Goal: Use online tool/utility

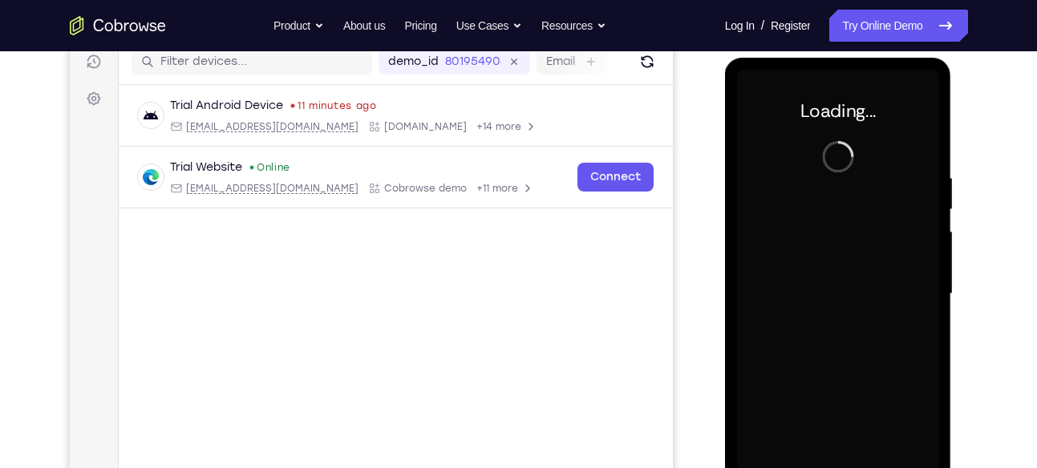
scroll to position [210, 0]
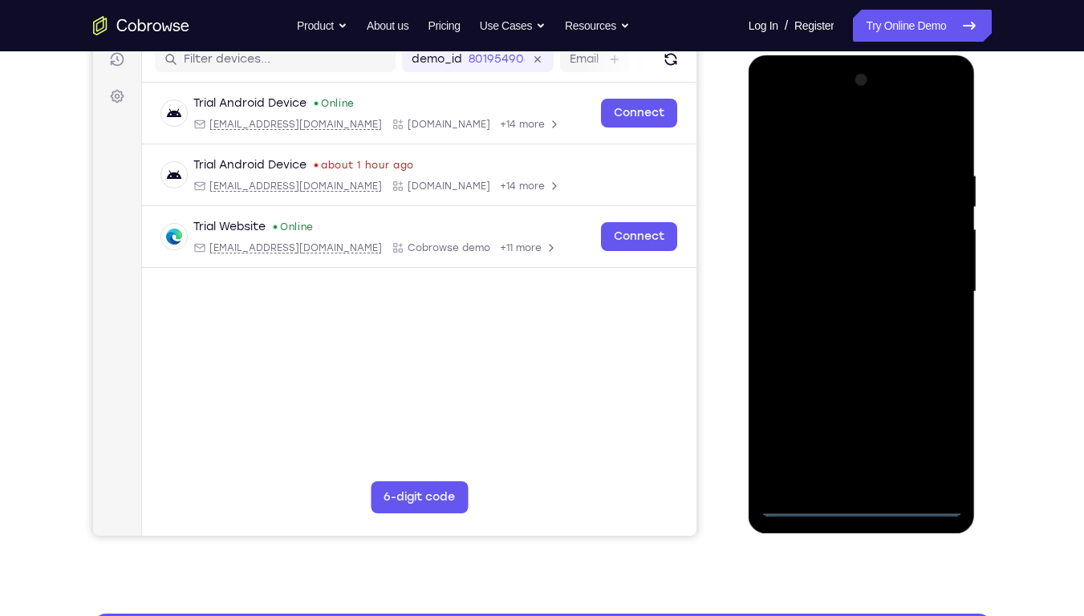
click at [862, 468] on div at bounding box center [861, 291] width 202 height 449
click at [866, 468] on div at bounding box center [861, 291] width 202 height 449
click at [935, 428] on div at bounding box center [861, 291] width 202 height 449
click at [811, 152] on div at bounding box center [861, 291] width 202 height 449
click at [831, 136] on div at bounding box center [861, 291] width 202 height 449
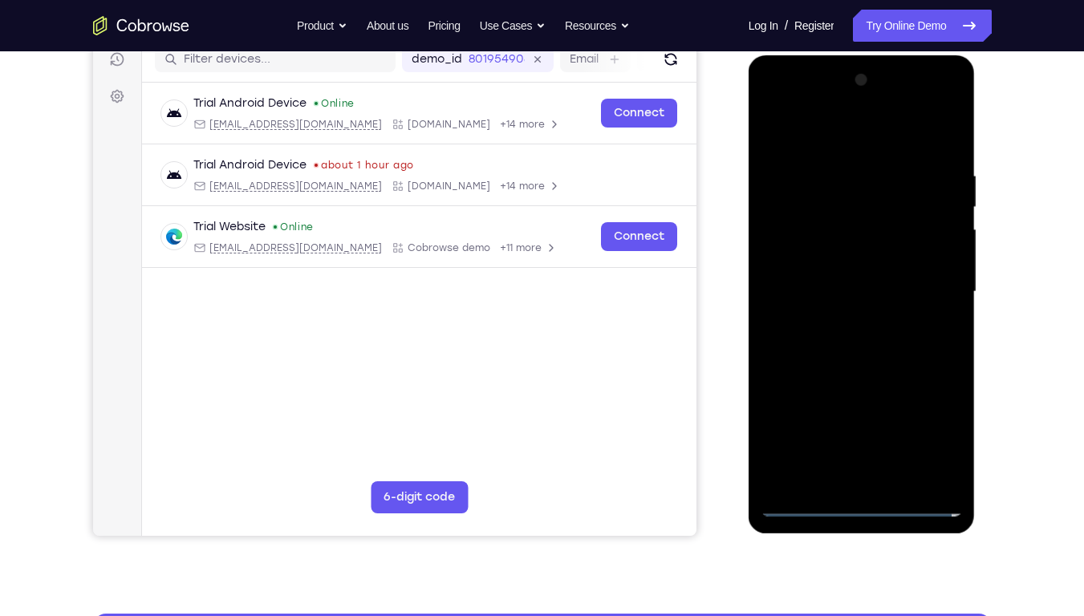
click at [927, 284] on div at bounding box center [861, 291] width 202 height 449
click at [846, 318] on div at bounding box center [861, 291] width 202 height 449
click at [847, 281] on div at bounding box center [861, 291] width 202 height 449
click at [861, 241] on div at bounding box center [861, 291] width 202 height 449
click at [861, 262] on div at bounding box center [861, 291] width 202 height 449
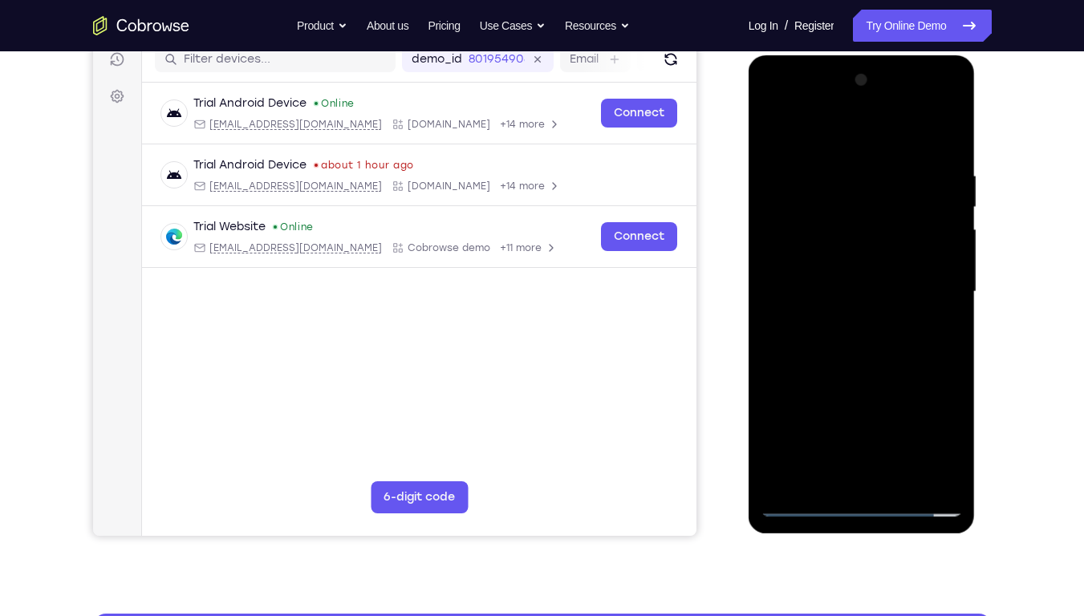
click at [857, 294] on div at bounding box center [861, 291] width 202 height 449
click at [842, 340] on div at bounding box center [861, 291] width 202 height 449
click at [847, 343] on div at bounding box center [861, 291] width 202 height 449
click at [846, 345] on div at bounding box center [861, 291] width 202 height 449
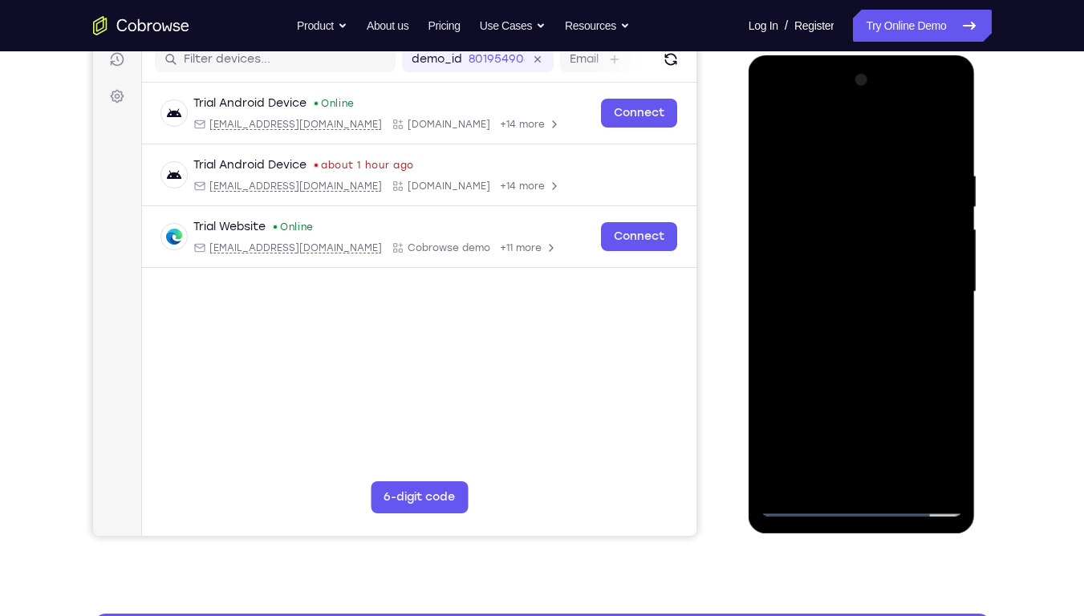
click at [846, 345] on div at bounding box center [861, 291] width 202 height 449
click at [943, 156] on div at bounding box center [861, 291] width 202 height 449
click at [843, 172] on div at bounding box center [861, 291] width 202 height 449
click at [946, 298] on div at bounding box center [861, 291] width 202 height 449
click at [786, 303] on div at bounding box center [861, 291] width 202 height 449
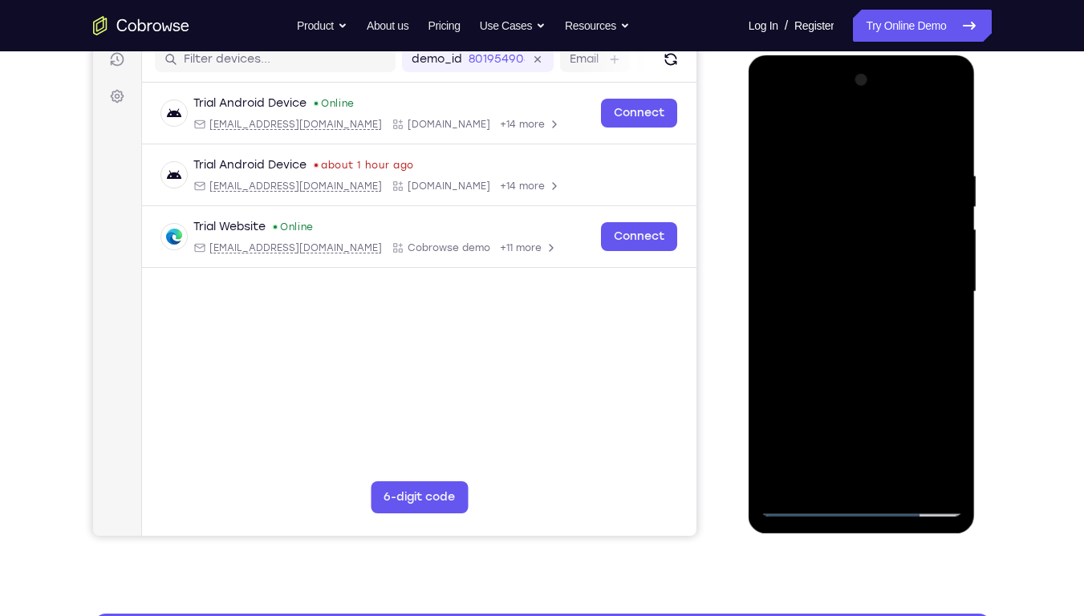
click at [947, 286] on div at bounding box center [861, 291] width 202 height 449
click at [938, 286] on div at bounding box center [861, 291] width 202 height 449
click at [942, 286] on div at bounding box center [861, 291] width 202 height 449
click at [923, 467] on div at bounding box center [861, 291] width 202 height 449
click at [946, 390] on div at bounding box center [861, 291] width 202 height 449
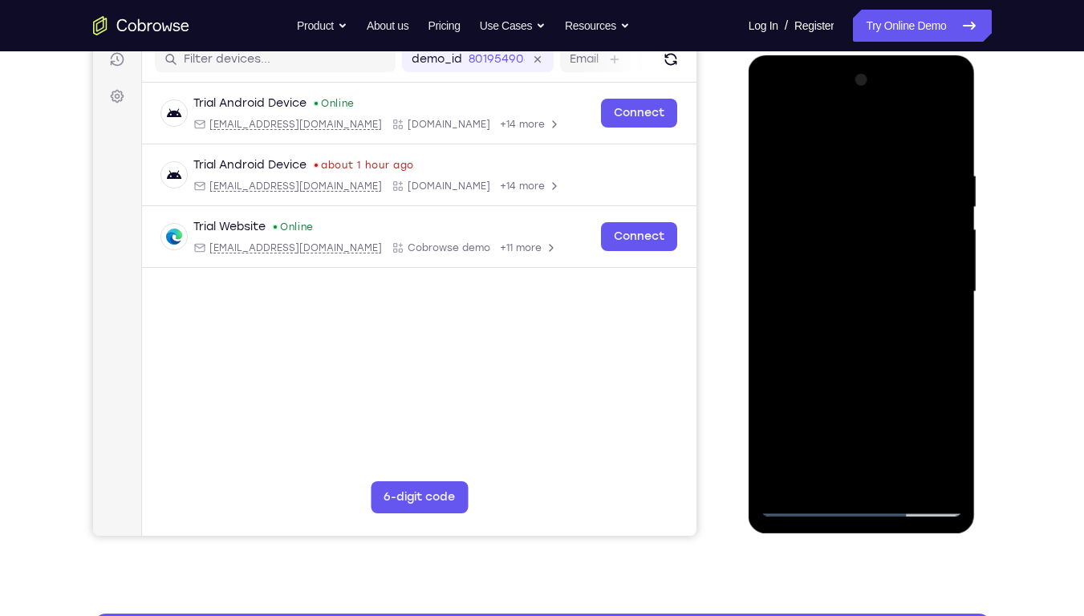
click at [946, 352] on div at bounding box center [861, 291] width 202 height 449
click at [945, 338] on div at bounding box center [861, 291] width 202 height 449
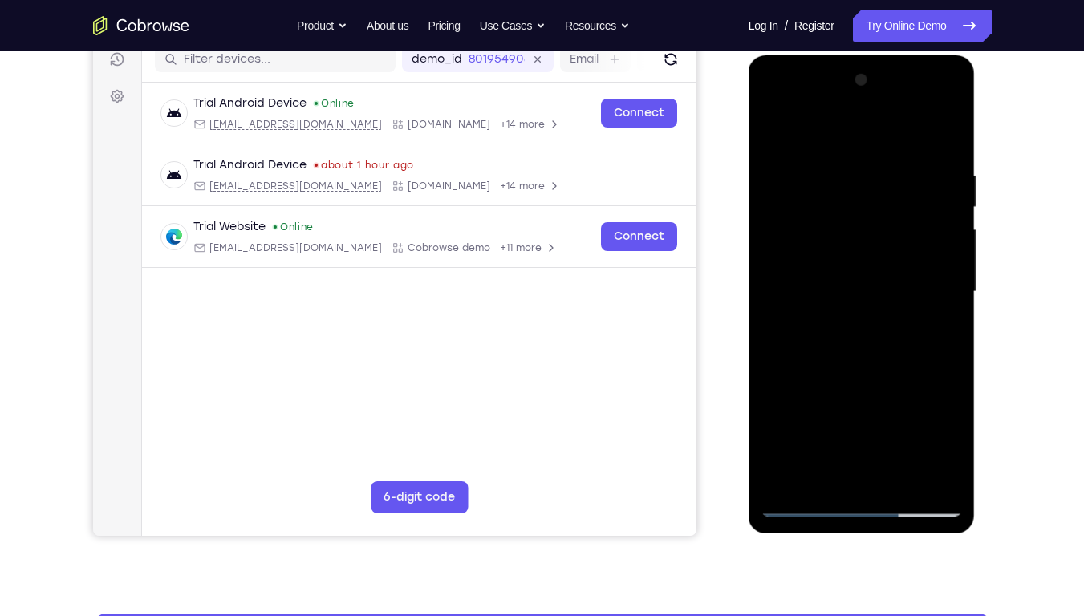
click at [765, 302] on div at bounding box center [861, 291] width 202 height 449
click at [943, 318] on div at bounding box center [861, 291] width 202 height 449
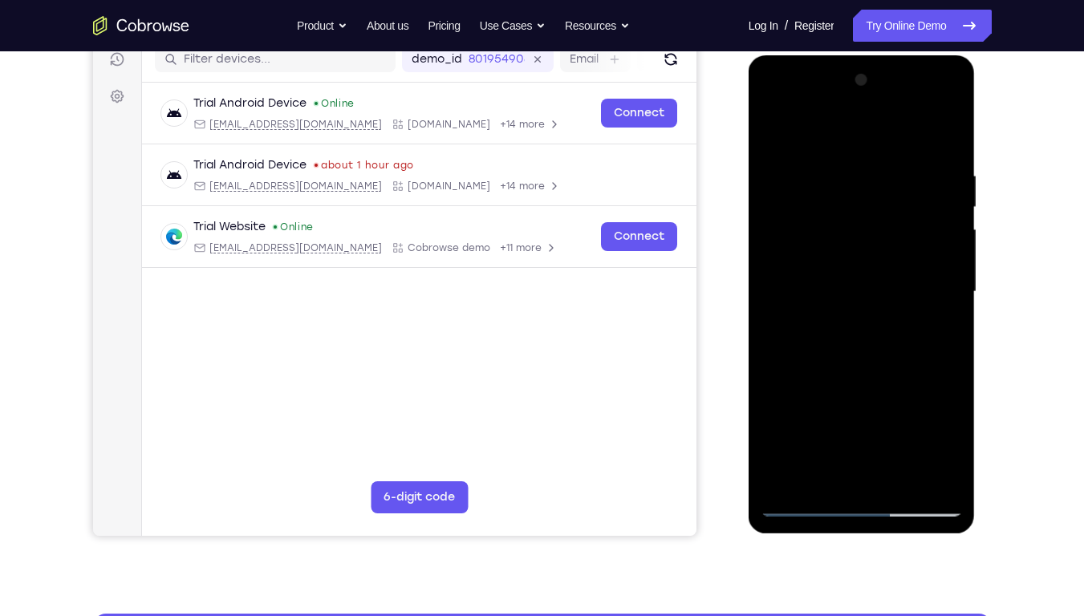
click at [951, 313] on div at bounding box center [861, 291] width 202 height 449
click at [953, 310] on div at bounding box center [861, 291] width 202 height 449
click at [954, 310] on div at bounding box center [861, 291] width 202 height 449
click at [959, 305] on div at bounding box center [861, 291] width 202 height 449
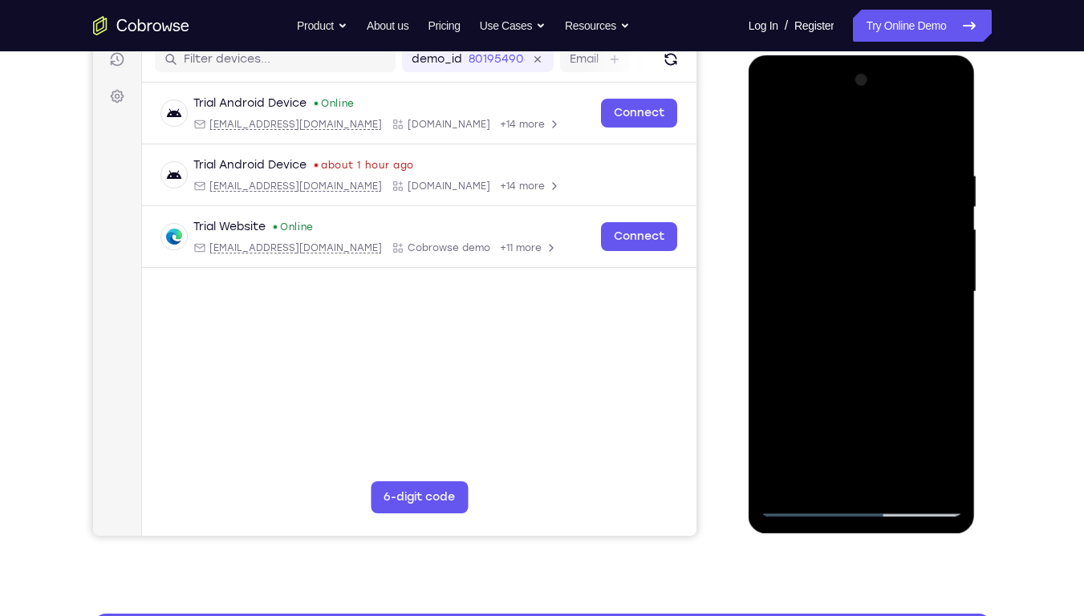
click at [959, 305] on div at bounding box center [861, 291] width 202 height 449
click at [947, 298] on div at bounding box center [861, 291] width 202 height 449
click at [942, 263] on div at bounding box center [861, 291] width 202 height 449
click at [962, 265] on div at bounding box center [861, 291] width 202 height 449
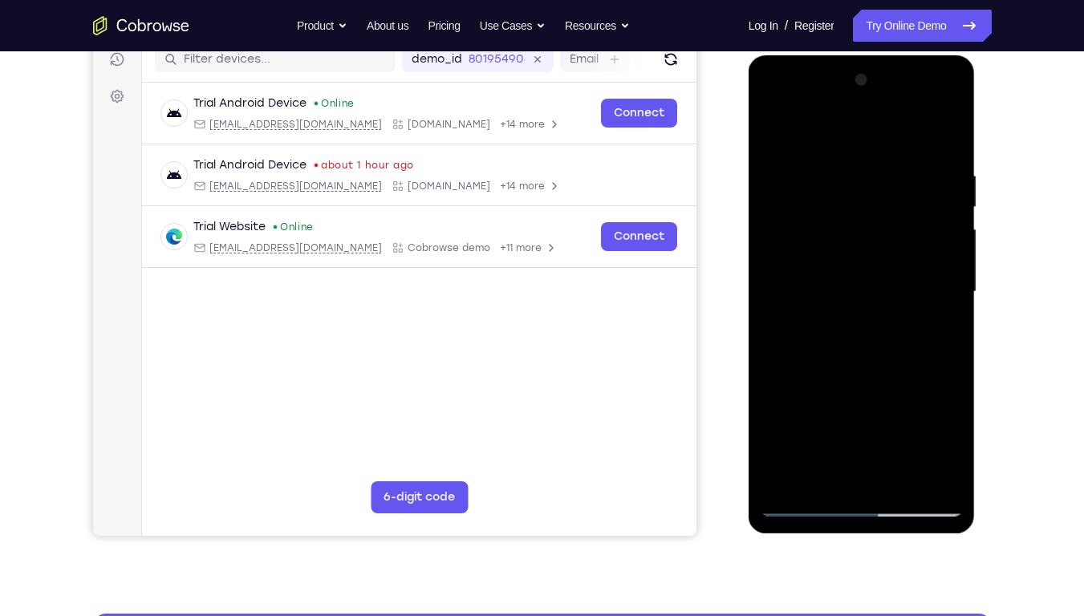
click at [941, 140] on div at bounding box center [861, 291] width 202 height 449
click at [904, 468] on div at bounding box center [861, 291] width 202 height 449
click at [860, 376] on div at bounding box center [861, 291] width 202 height 449
drag, startPoint x: 855, startPoint y: 270, endPoint x: 892, endPoint y: 189, distance: 89.8
click at [892, 189] on div at bounding box center [861, 291] width 202 height 449
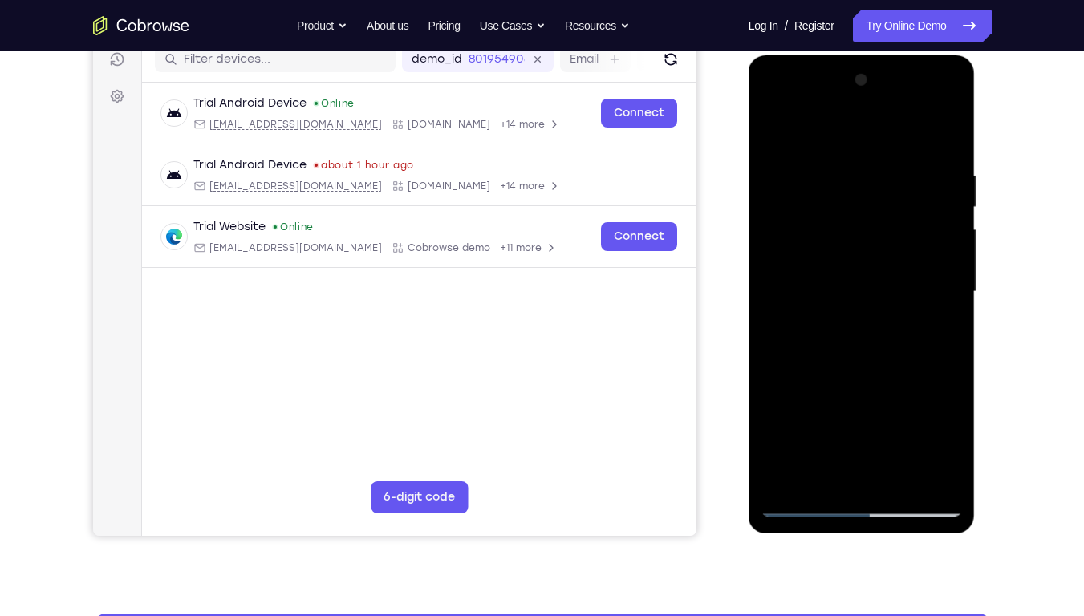
click at [768, 136] on div at bounding box center [861, 291] width 202 height 449
click at [813, 372] on div at bounding box center [861, 291] width 202 height 449
click at [799, 468] on div at bounding box center [861, 291] width 202 height 449
click at [935, 335] on div at bounding box center [861, 291] width 202 height 449
click at [775, 132] on div at bounding box center [861, 291] width 202 height 449
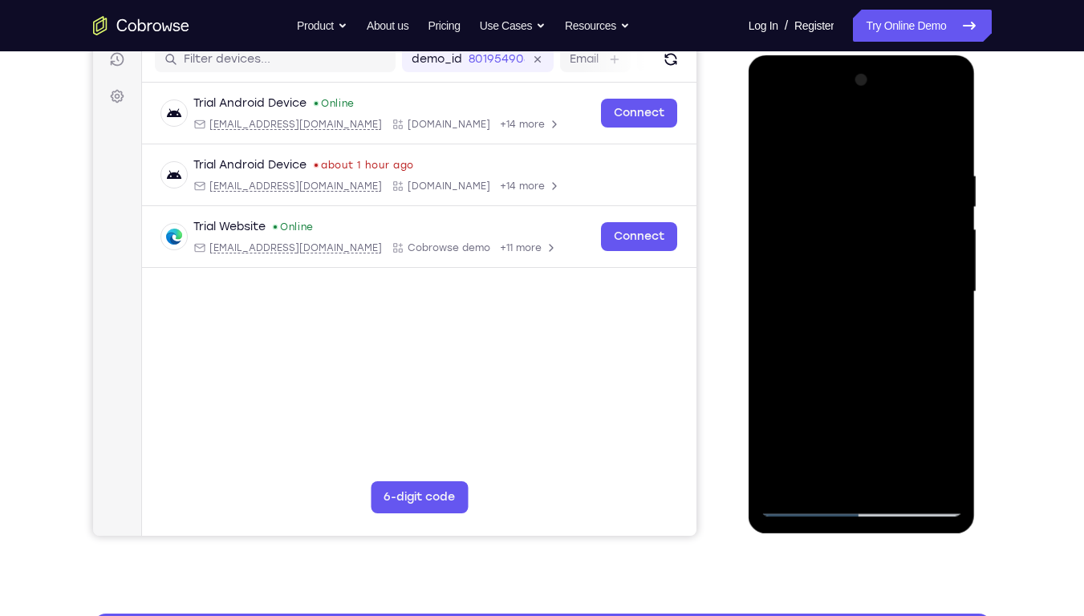
drag, startPoint x: 879, startPoint y: 339, endPoint x: 905, endPoint y: 145, distance: 195.0
click at [905, 145] on div at bounding box center [861, 291] width 202 height 449
drag, startPoint x: 856, startPoint y: 278, endPoint x: 852, endPoint y: 485, distance: 206.2
click at [852, 468] on div at bounding box center [861, 291] width 202 height 449
click at [772, 125] on div at bounding box center [861, 291] width 202 height 449
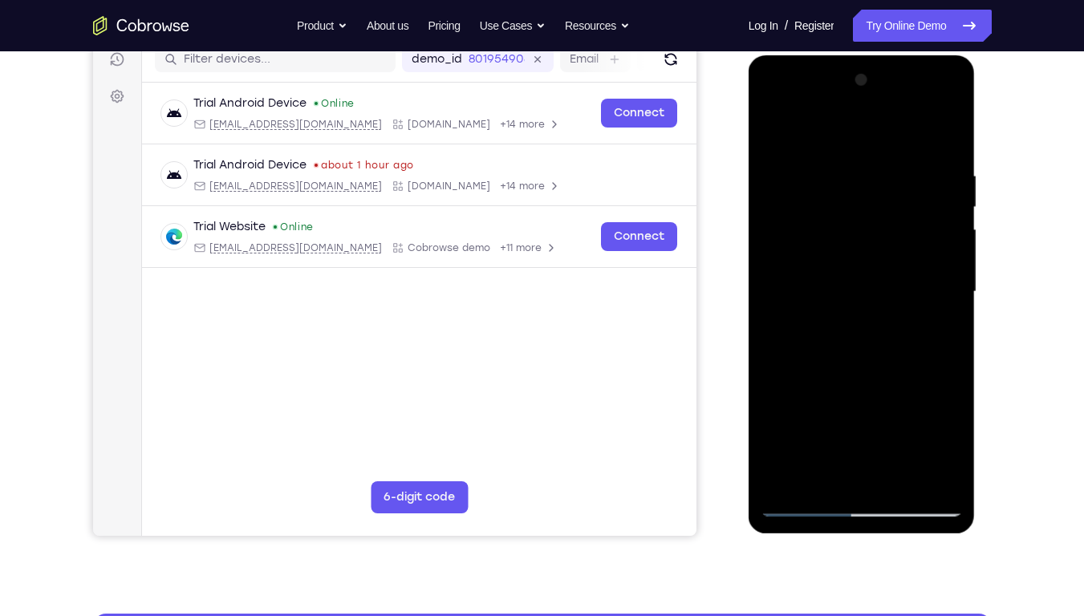
drag, startPoint x: 889, startPoint y: 367, endPoint x: 914, endPoint y: 140, distance: 228.5
click at [914, 140] on div at bounding box center [861, 291] width 202 height 449
drag, startPoint x: 847, startPoint y: 414, endPoint x: 872, endPoint y: 193, distance: 222.8
click at [872, 193] on div at bounding box center [861, 291] width 202 height 449
click at [902, 468] on div at bounding box center [861, 291] width 202 height 449
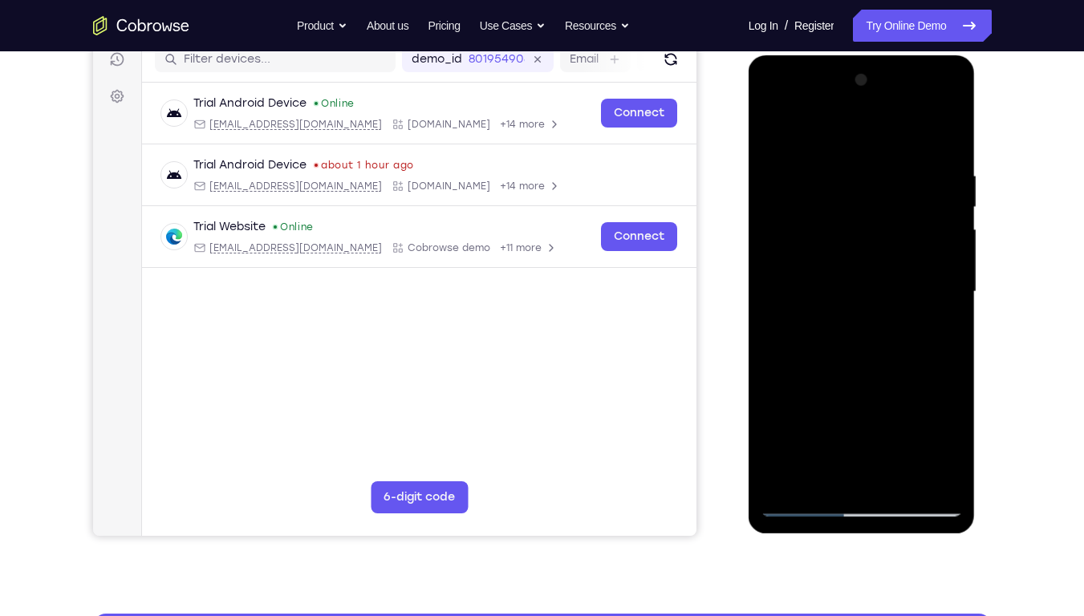
click at [951, 202] on div at bounding box center [861, 291] width 202 height 449
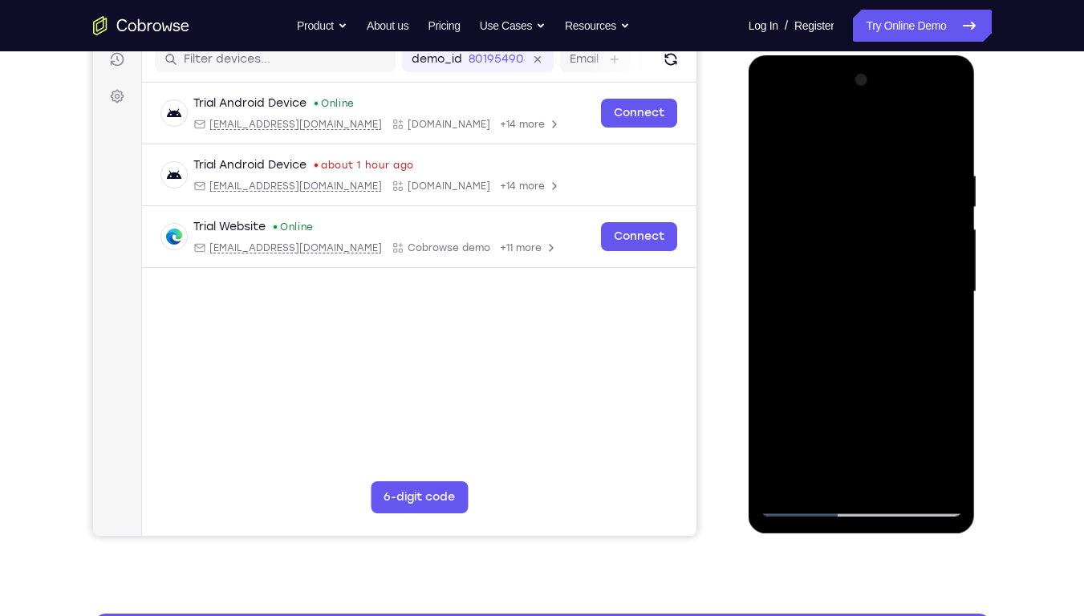
click at [804, 210] on div at bounding box center [861, 291] width 202 height 449
click at [841, 333] on div at bounding box center [861, 291] width 202 height 449
click at [797, 207] on div at bounding box center [861, 291] width 202 height 449
click at [820, 274] on div at bounding box center [861, 291] width 202 height 449
click at [827, 424] on div at bounding box center [861, 291] width 202 height 449
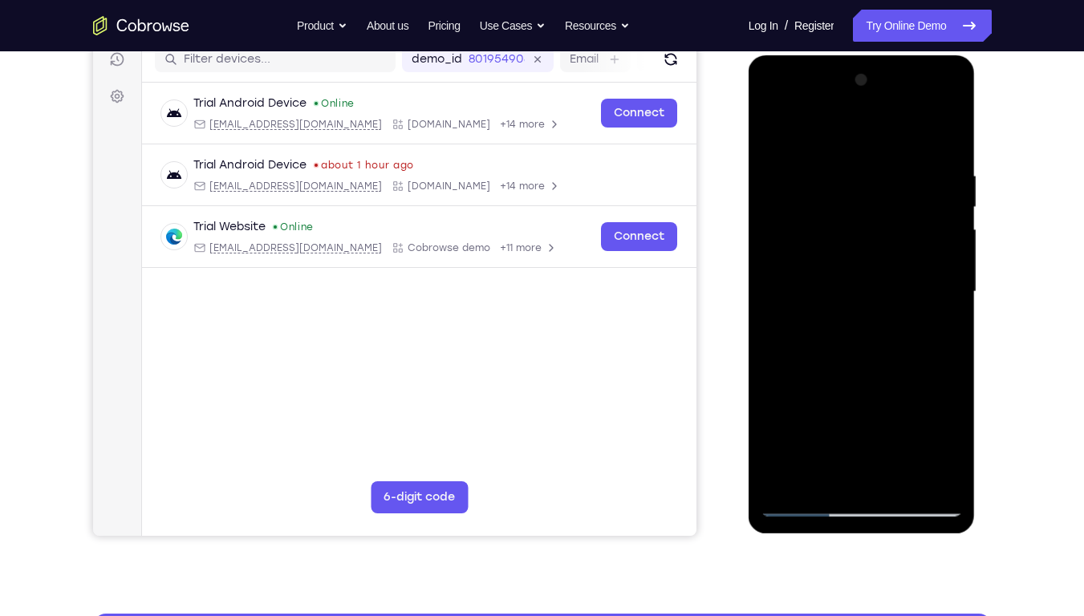
click at [873, 352] on div at bounding box center [861, 291] width 202 height 449
click at [780, 127] on div at bounding box center [861, 291] width 202 height 449
click at [901, 468] on div at bounding box center [861, 291] width 202 height 449
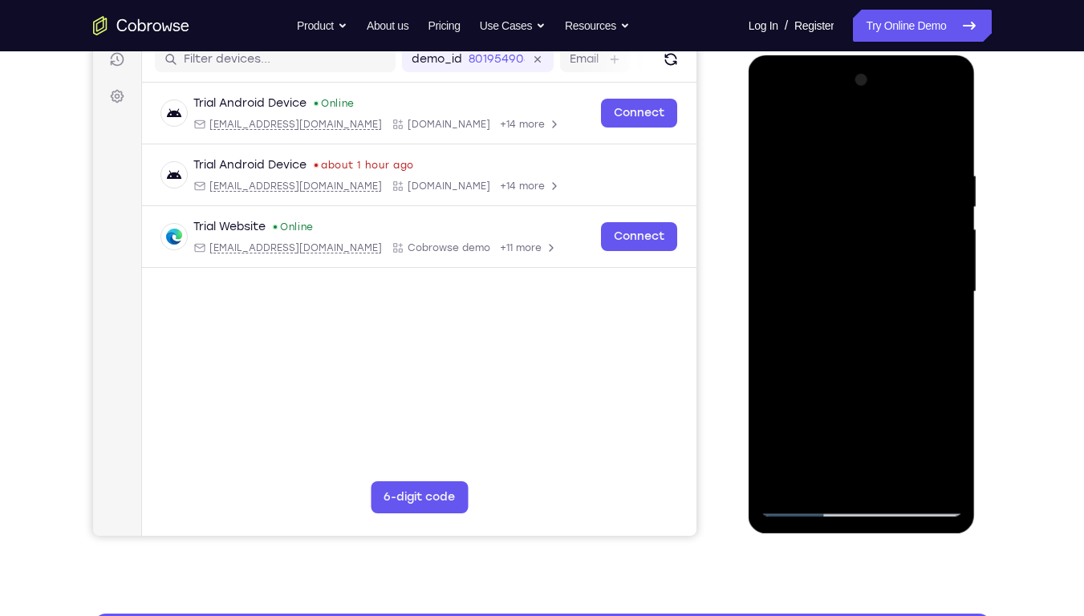
click at [774, 107] on div at bounding box center [861, 291] width 202 height 449
click at [772, 130] on div at bounding box center [861, 291] width 202 height 449
drag, startPoint x: 882, startPoint y: 302, endPoint x: 911, endPoint y: 30, distance: 273.6
click at [911, 55] on html "Online web based iOS Simulators and Android Emulators. Run iPhone, iPad, Mobile…" at bounding box center [862, 295] width 229 height 481
drag, startPoint x: 845, startPoint y: 358, endPoint x: 917, endPoint y: 474, distance: 136.5
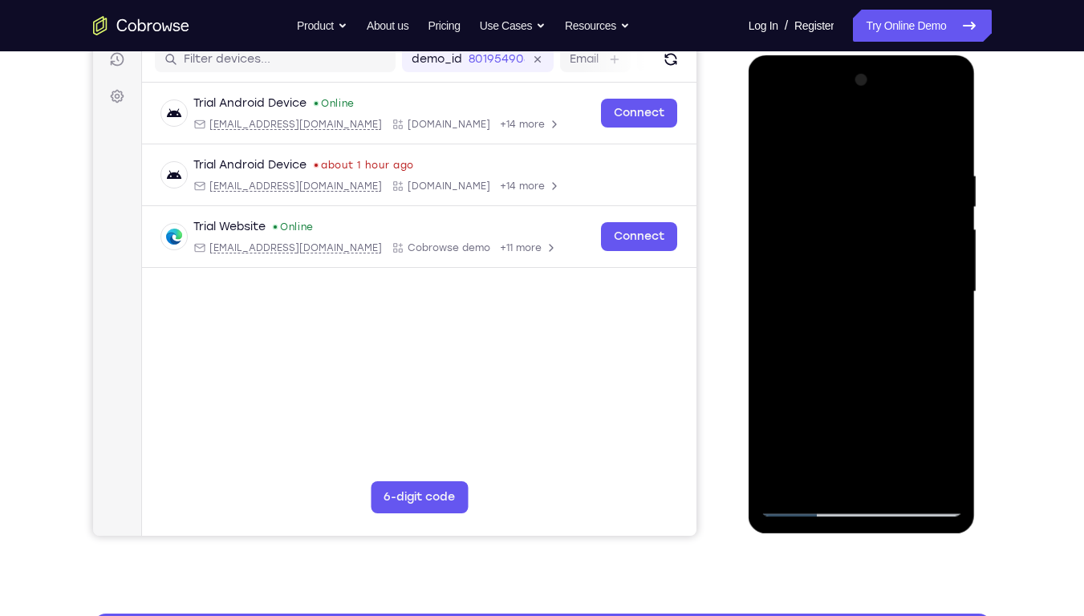
click at [917, 468] on div at bounding box center [861, 291] width 202 height 449
click at [943, 242] on div at bounding box center [861, 291] width 202 height 449
click at [824, 165] on div at bounding box center [861, 291] width 202 height 449
click at [774, 131] on div at bounding box center [861, 291] width 202 height 449
click at [802, 155] on div at bounding box center [861, 291] width 202 height 449
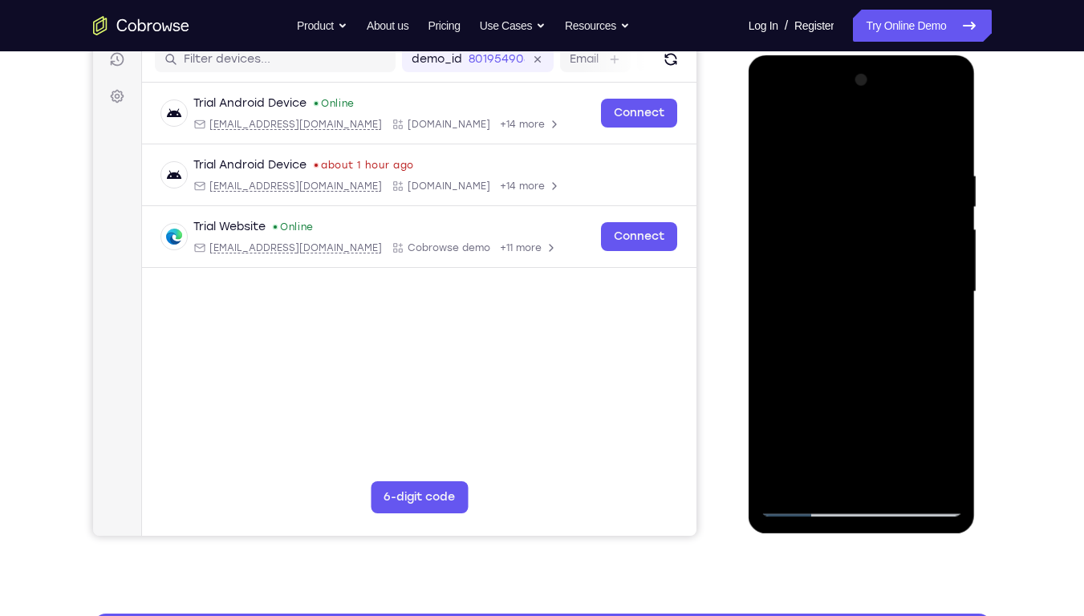
click at [813, 184] on div at bounding box center [861, 291] width 202 height 449
click at [783, 133] on div at bounding box center [861, 291] width 202 height 449
click at [925, 190] on div at bounding box center [861, 291] width 202 height 449
drag, startPoint x: 906, startPoint y: 333, endPoint x: 907, endPoint y: 221, distance: 112.3
click at [907, 221] on div at bounding box center [861, 291] width 202 height 449
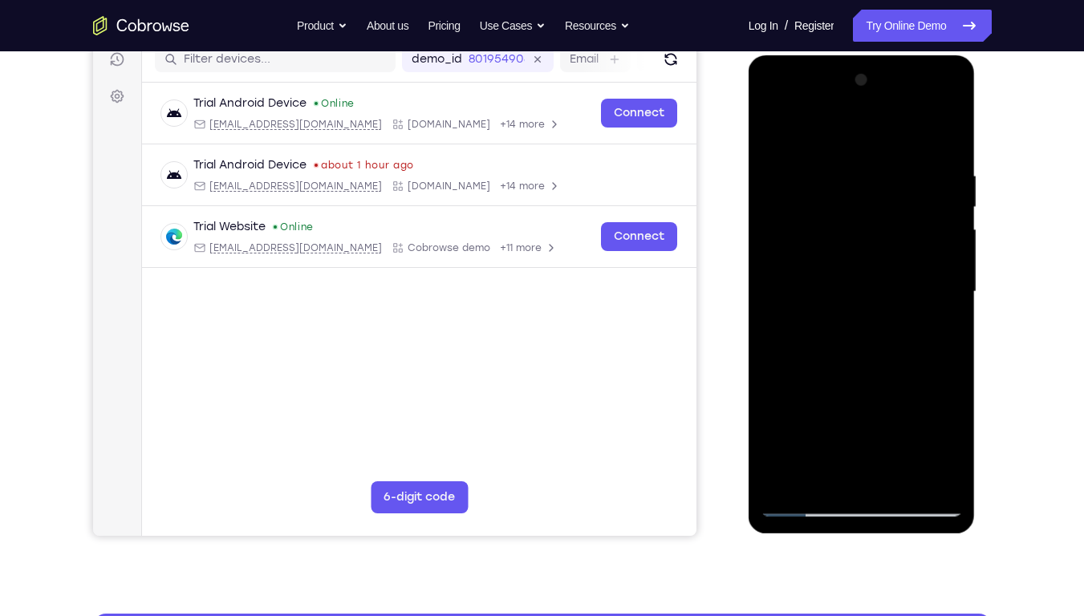
drag, startPoint x: 907, startPoint y: 221, endPoint x: 894, endPoint y: 440, distance: 219.4
click at [894, 440] on div at bounding box center [861, 291] width 202 height 449
click at [771, 138] on div at bounding box center [861, 291] width 202 height 449
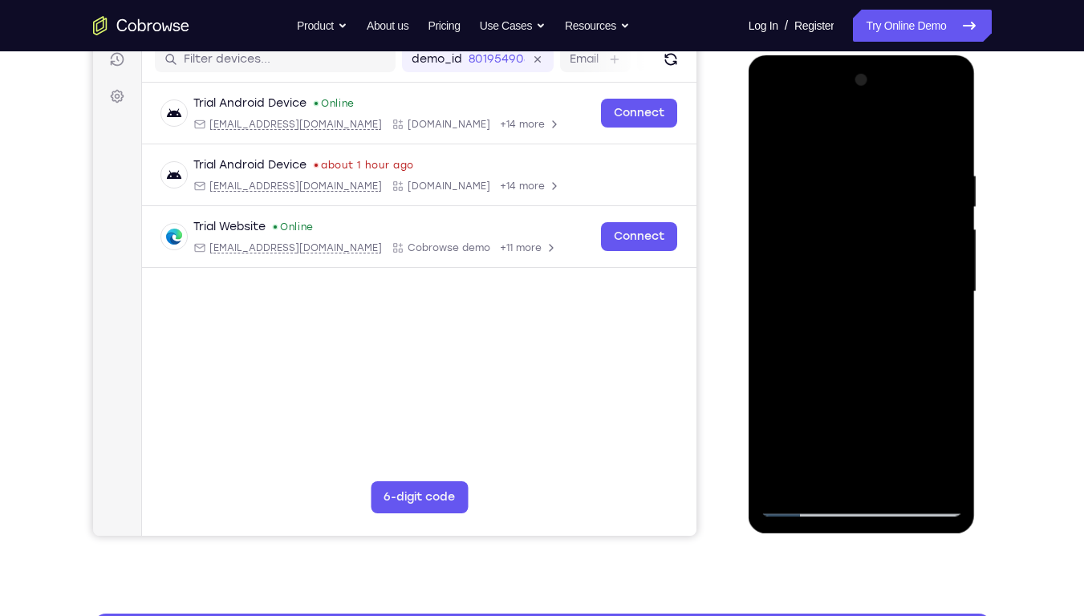
click at [780, 130] on div at bounding box center [861, 291] width 202 height 449
click at [934, 468] on div at bounding box center [861, 291] width 202 height 449
click at [933, 394] on div at bounding box center [861, 291] width 202 height 449
drag, startPoint x: 880, startPoint y: 265, endPoint x: 874, endPoint y: 136, distance: 129.3
click at [874, 136] on div at bounding box center [861, 291] width 202 height 449
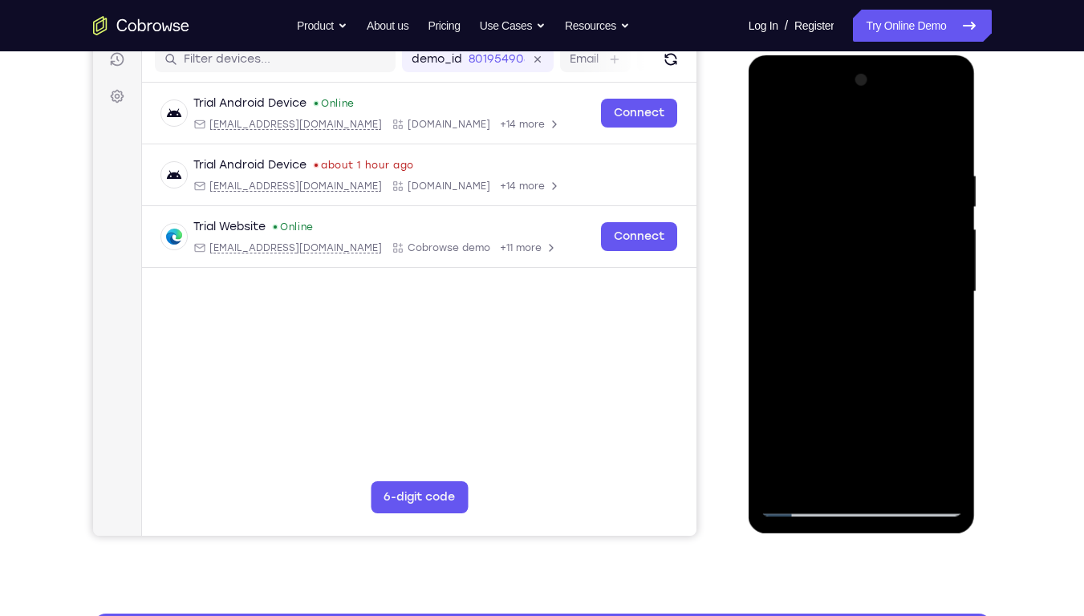
drag, startPoint x: 872, startPoint y: 322, endPoint x: 874, endPoint y: 208, distance: 113.9
click at [874, 208] on div at bounding box center [861, 291] width 202 height 449
click at [781, 129] on div at bounding box center [861, 291] width 202 height 449
click at [906, 468] on div at bounding box center [861, 291] width 202 height 449
drag, startPoint x: 891, startPoint y: 345, endPoint x: 813, endPoint y: 615, distance: 281.5
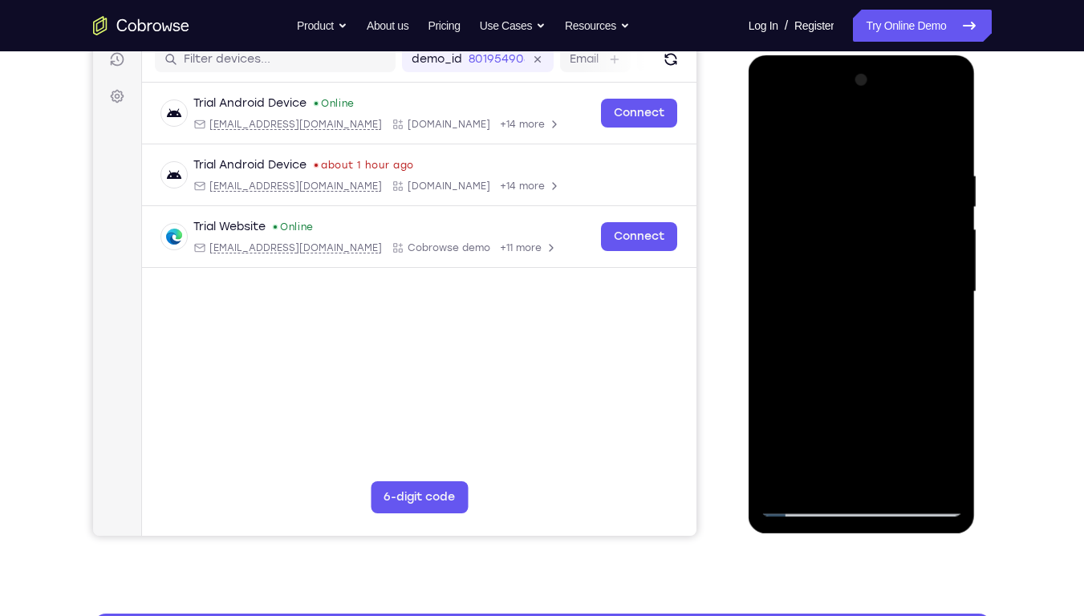
click at [813, 468] on html "Online web based iOS Simulators and Android Emulators. Run iPhone, iPad, Mobile…" at bounding box center [862, 295] width 229 height 481
click at [819, 282] on div at bounding box center [861, 291] width 202 height 449
click at [772, 136] on div at bounding box center [861, 291] width 202 height 449
drag, startPoint x: 897, startPoint y: 359, endPoint x: 947, endPoint y: 97, distance: 266.3
click at [947, 97] on div at bounding box center [861, 291] width 202 height 449
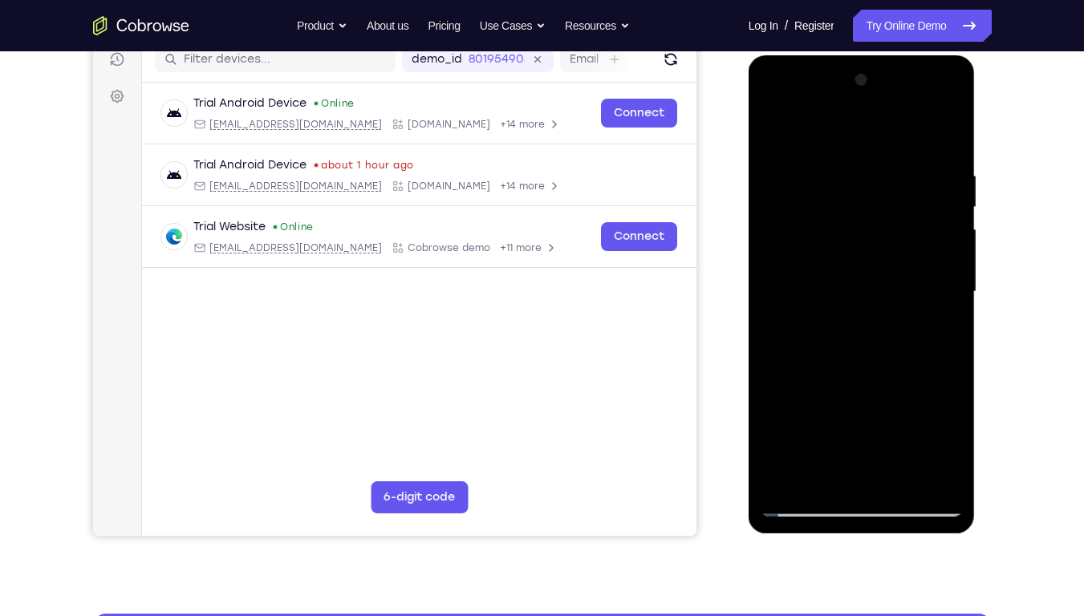
drag, startPoint x: 826, startPoint y: 379, endPoint x: 904, endPoint y: 119, distance: 271.3
click at [904, 119] on div at bounding box center [861, 291] width 202 height 449
